Goal: Task Accomplishment & Management: Complete application form

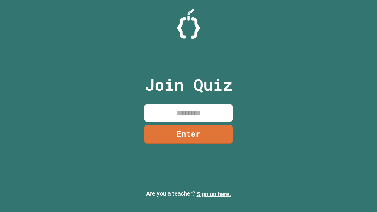
click at [214, 194] on link "Sign up here." at bounding box center [214, 194] width 35 height 7
